Goal: Task Accomplishment & Management: Use online tool/utility

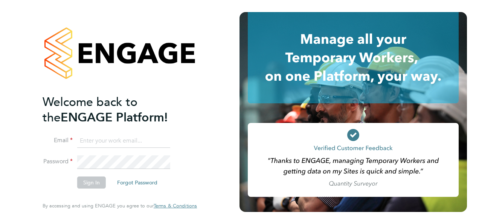
click at [119, 139] on input at bounding box center [123, 141] width 93 height 14
type input "[PERSON_NAME][EMAIL_ADDRESS][PERSON_NAME][DOMAIN_NAME]"
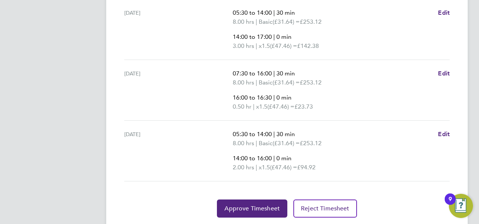
scroll to position [429, 0]
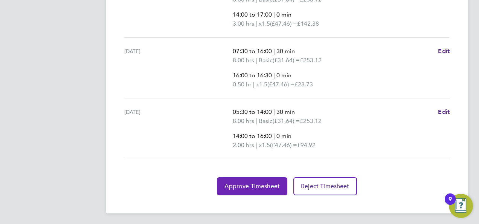
click at [266, 184] on span "Approve Timesheet" at bounding box center [252, 186] width 55 height 8
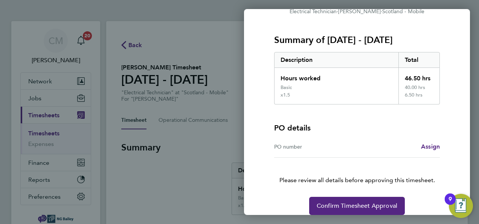
scroll to position [92, 0]
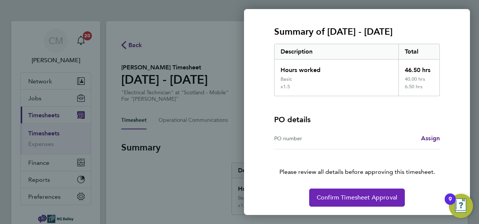
click at [344, 196] on span "Confirm Timesheet Approval" at bounding box center [357, 198] width 81 height 8
